Goal: Transaction & Acquisition: Purchase product/service

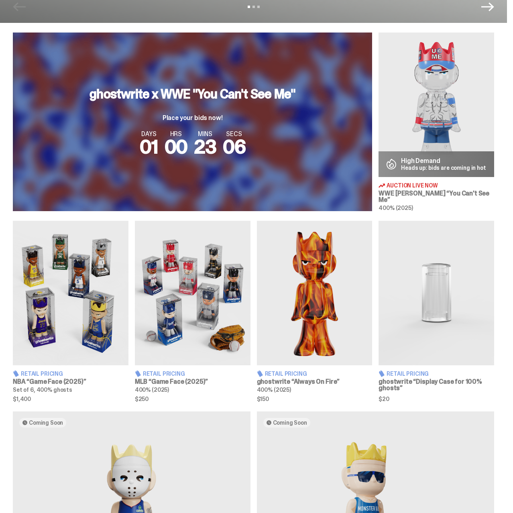
scroll to position [327, 0]
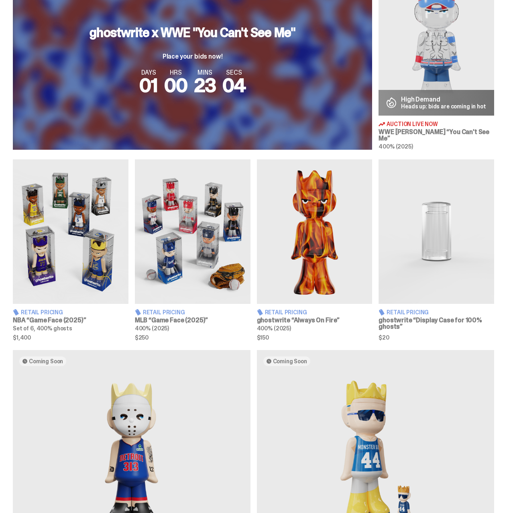
click at [83, 238] on img at bounding box center [71, 231] width 116 height 144
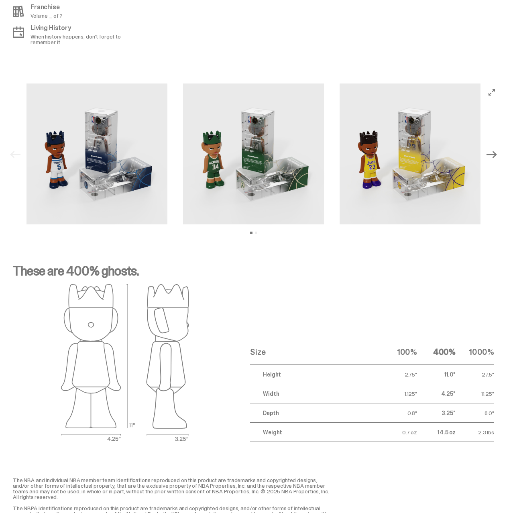
scroll to position [778, 0]
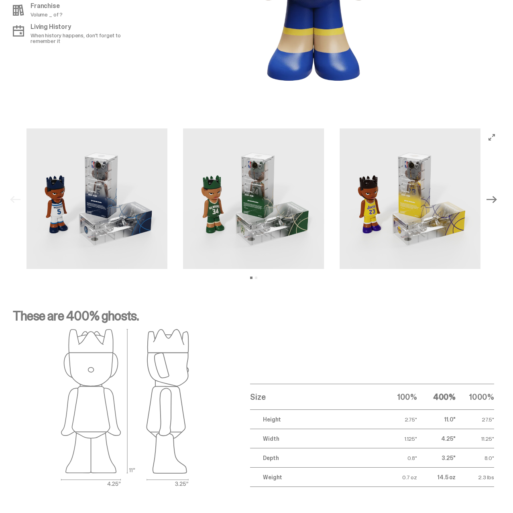
click at [406, 215] on img at bounding box center [409, 198] width 141 height 141
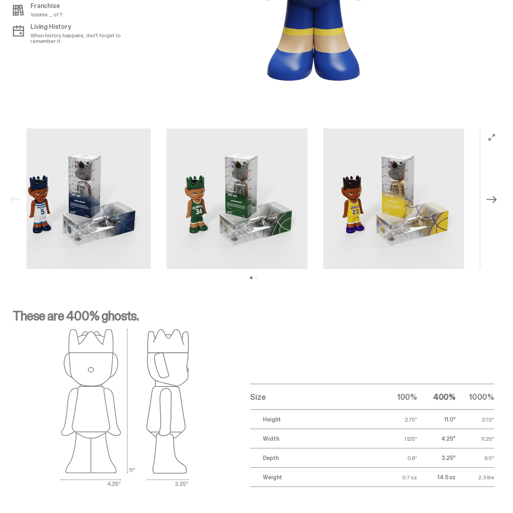
click at [464, 211] on img at bounding box center [393, 198] width 141 height 141
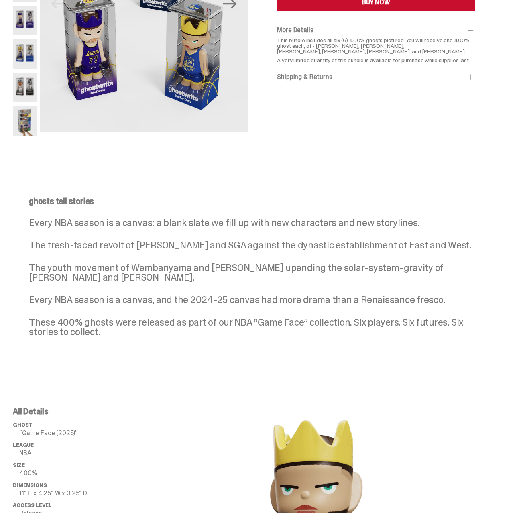
scroll to position [0, 0]
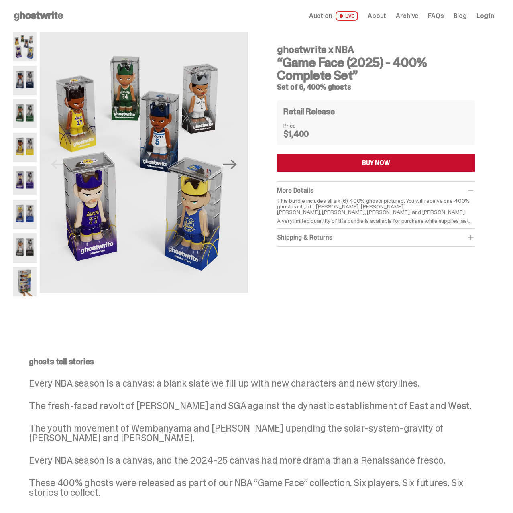
click at [289, 124] on dt "Price" at bounding box center [303, 126] width 40 height 6
click at [283, 122] on div "Retail Release Price $1,400" at bounding box center [376, 122] width 198 height 44
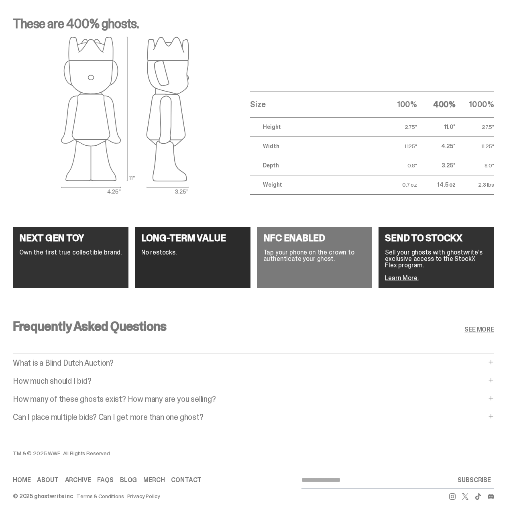
scroll to position [1280, 0]
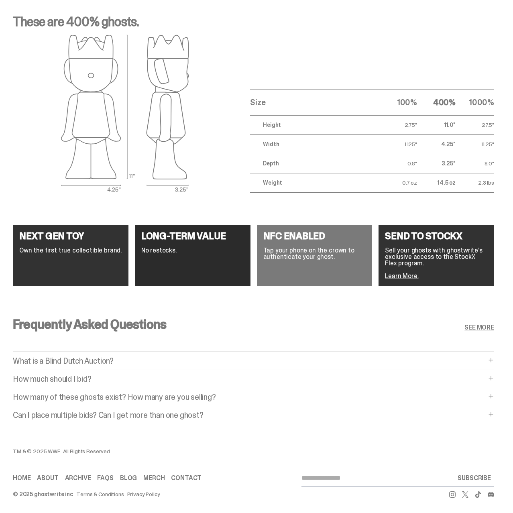
click at [341, 59] on div "Size 100% 400% 1000% Height 2.75" 11.0" 27.5" Width 1.125" 4.25" 11.25" Depth 0…" at bounding box center [372, 114] width 244 height 158
